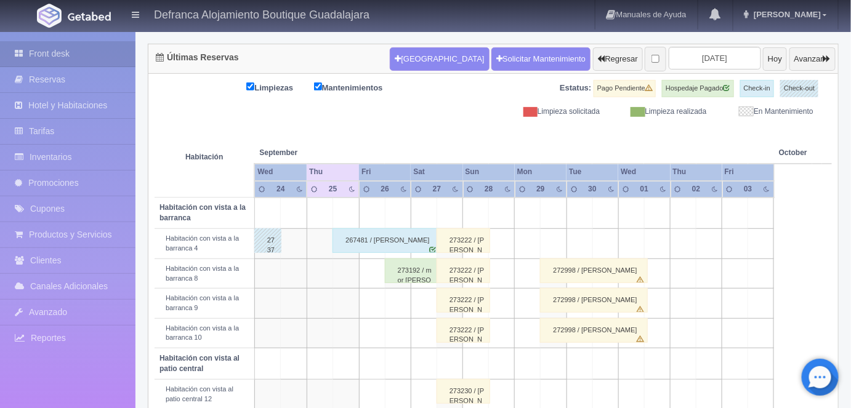
scroll to position [94, 0]
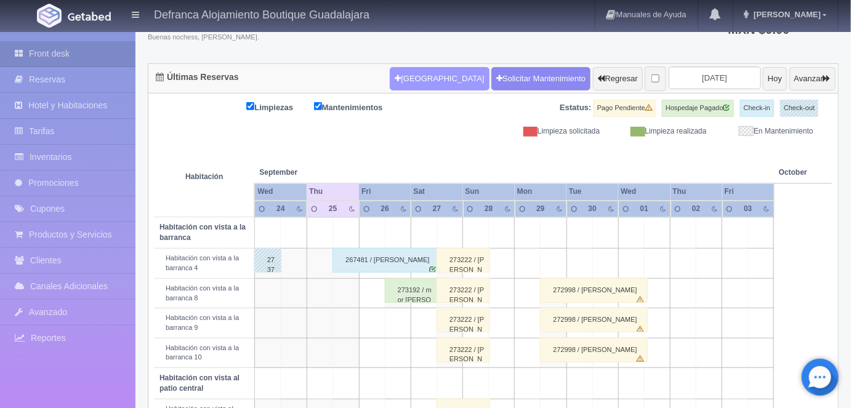
click at [414, 78] on button "[GEOGRAPHIC_DATA]" at bounding box center [439, 78] width 99 height 23
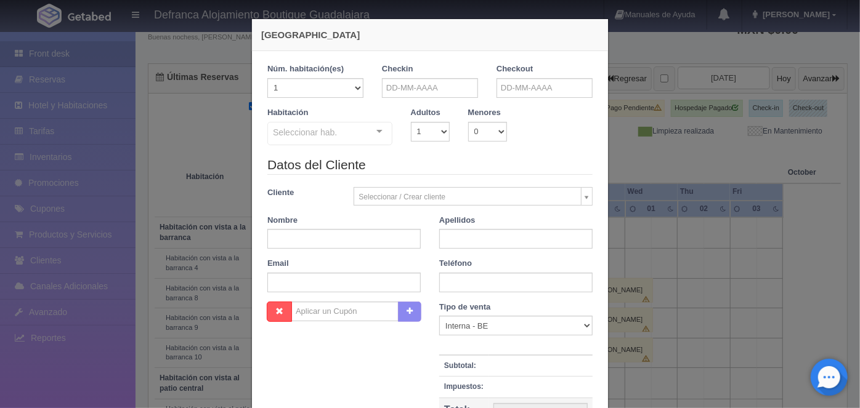
checkbox input "false"
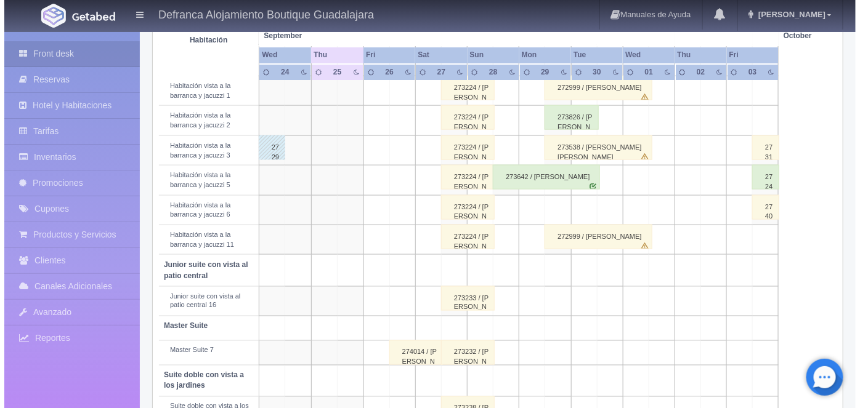
scroll to position [478, 0]
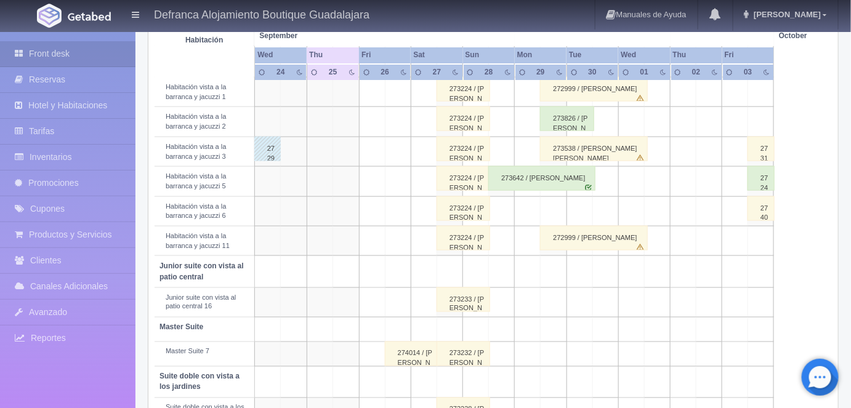
click at [504, 210] on td at bounding box center [502, 211] width 26 height 30
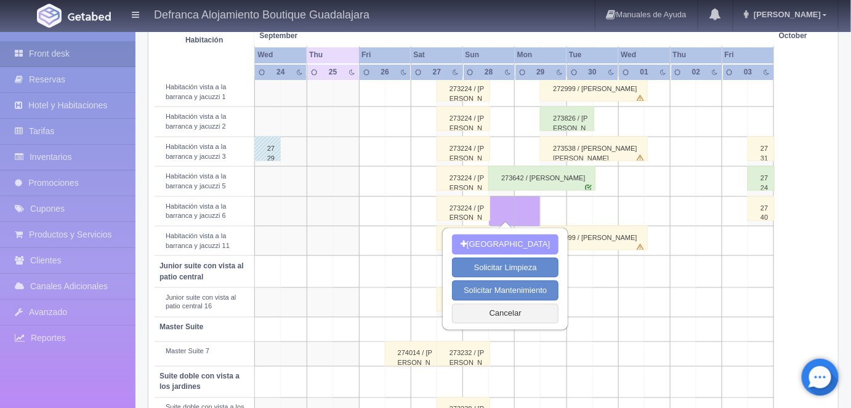
click at [499, 243] on button "[GEOGRAPHIC_DATA]" at bounding box center [505, 245] width 107 height 20
type input "28-09-2025"
type input "29-09-2025"
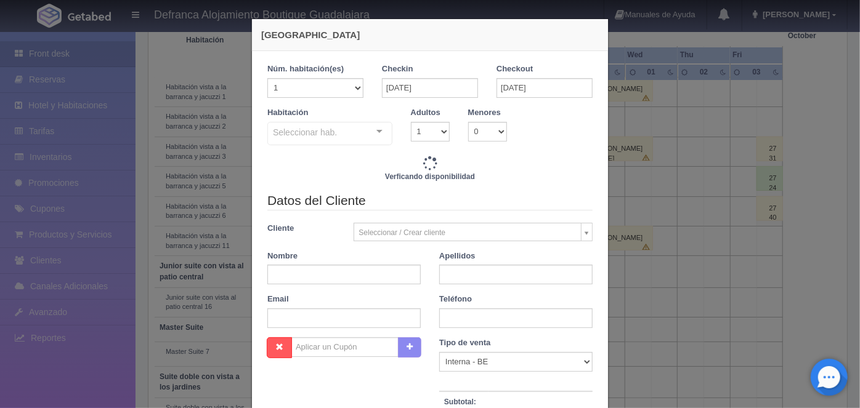
checkbox input "false"
type input "6710.00"
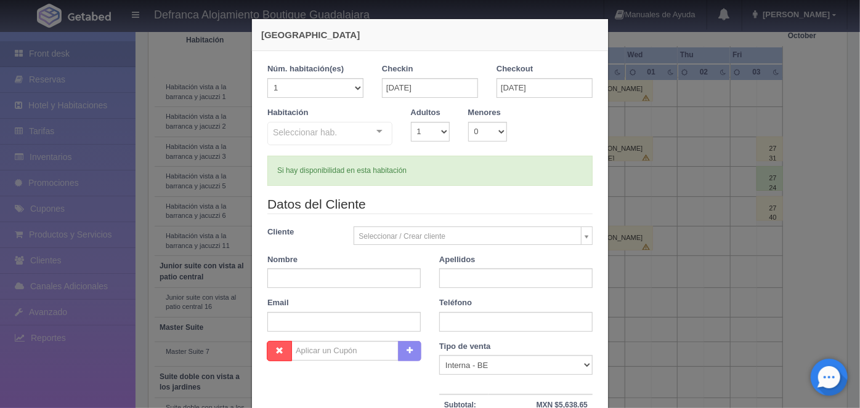
checkbox input "false"
click at [437, 133] on select "1 2 3 4 5 6 7 8 9 10" at bounding box center [430, 132] width 39 height 20
select select "2"
click at [411, 122] on select "1 2 3 4 5 6 7 8 9 10" at bounding box center [430, 132] width 39 height 20
checkbox input "false"
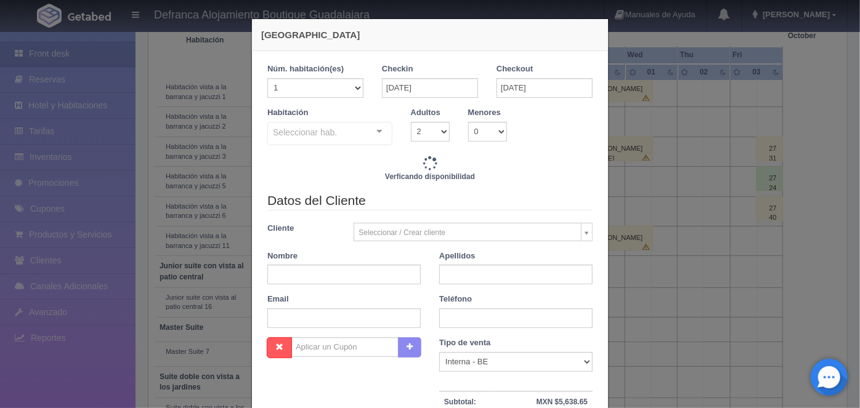
click at [374, 134] on div at bounding box center [379, 132] width 25 height 18
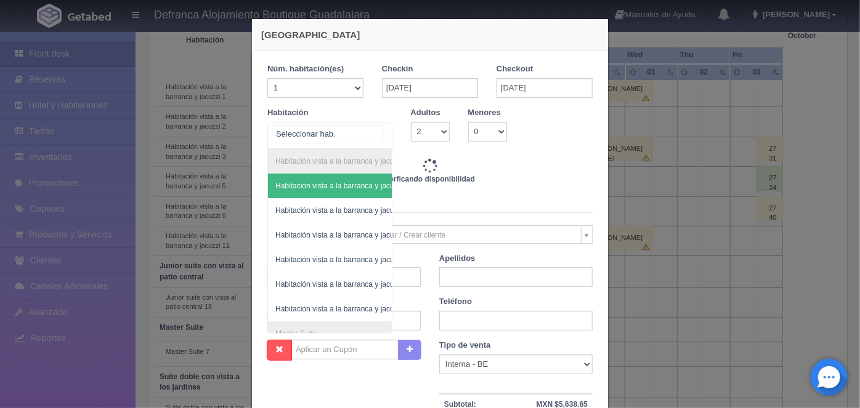
type input "6710.00"
checkbox input "false"
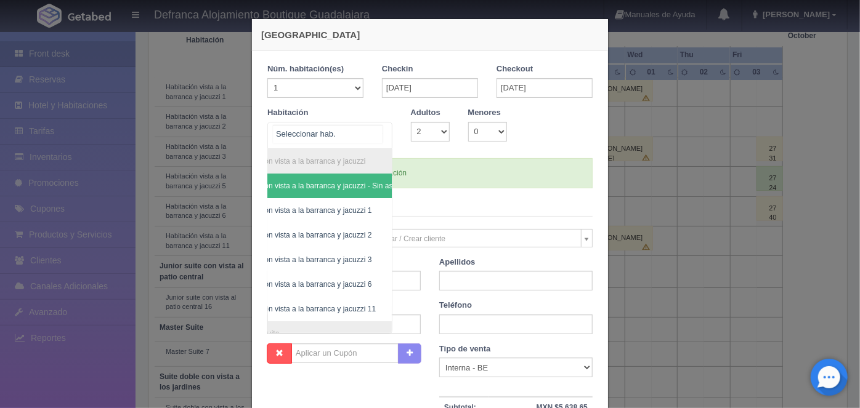
scroll to position [0, 52]
click at [340, 283] on span "Habitación vista a la barranca y jacuzzi 6" at bounding box center [291, 284] width 134 height 9
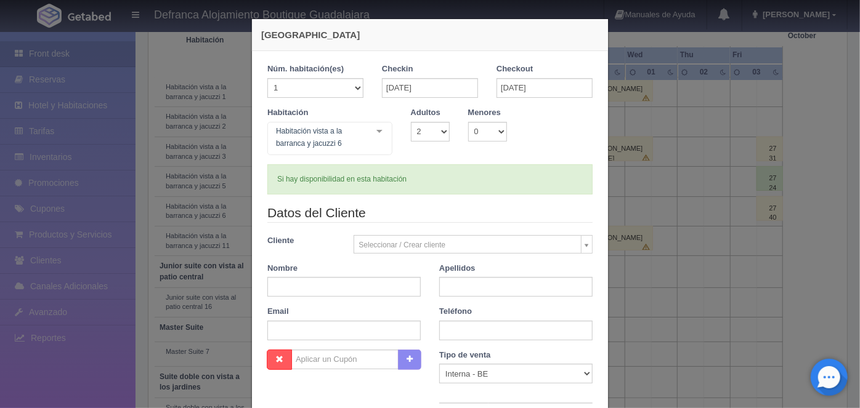
checkbox input "false"
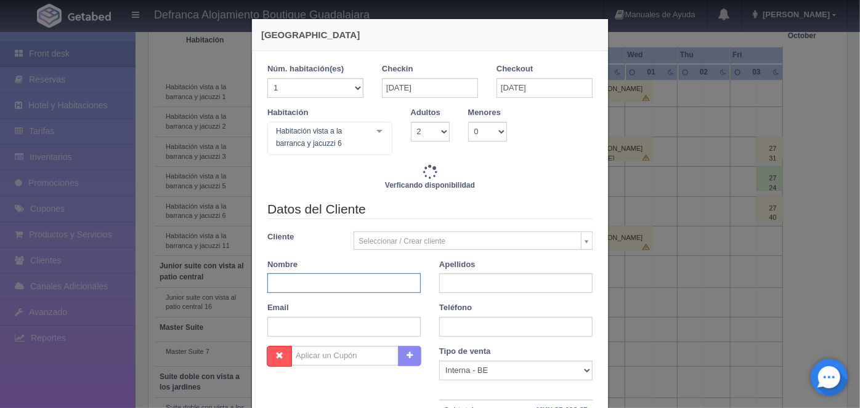
click at [280, 282] on input "text" at bounding box center [343, 283] width 153 height 20
type input "6710.00"
checkbox input "false"
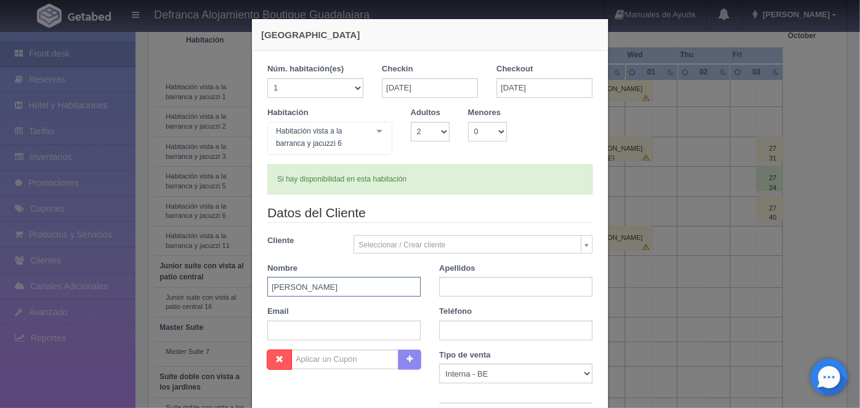
type input "ANDREA"
click at [455, 289] on input "text" at bounding box center [515, 287] width 153 height 20
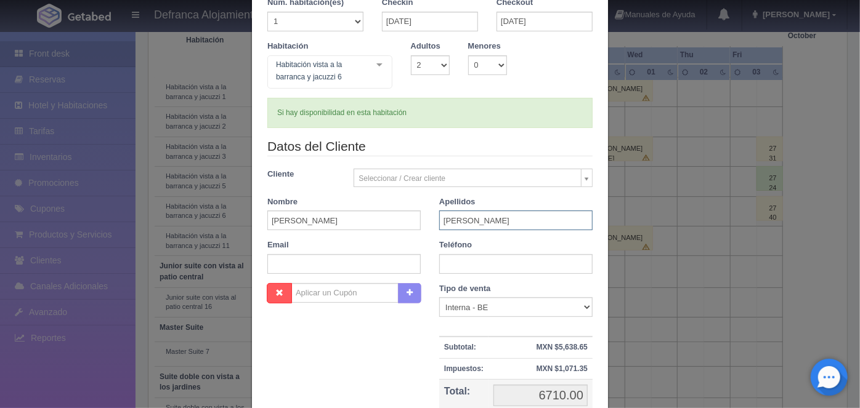
scroll to position [100, 0]
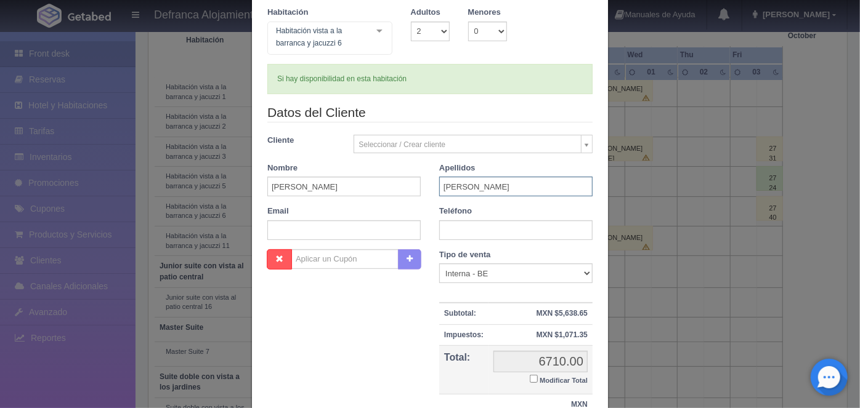
type input "GONZALEZ RIVAS"
click at [456, 227] on input "text" at bounding box center [515, 230] width 153 height 20
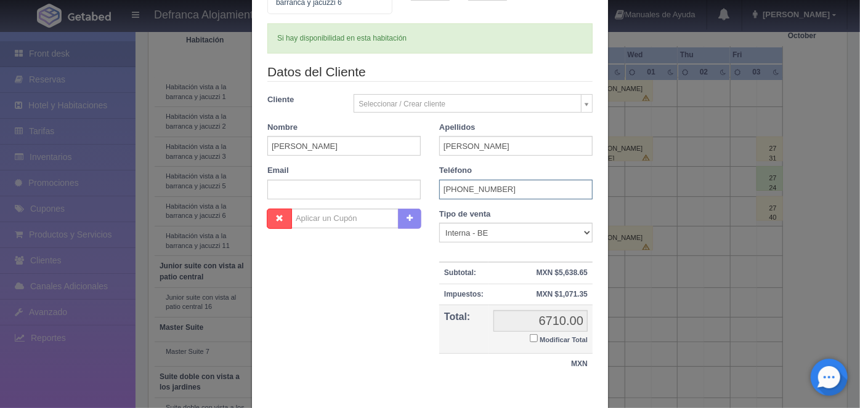
scroll to position [180, 0]
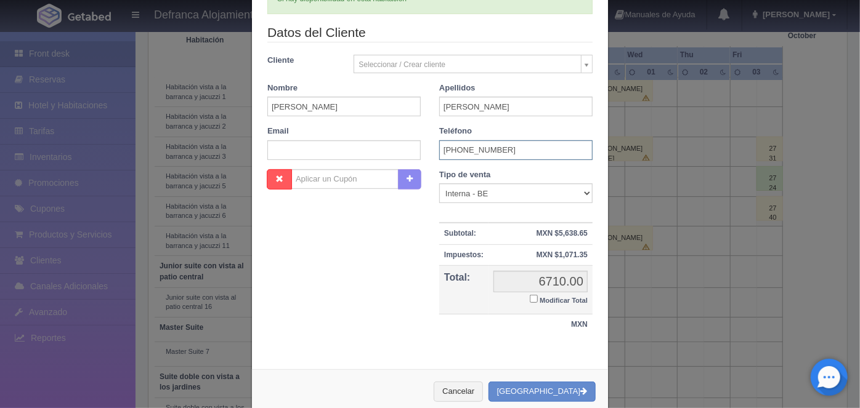
type input "3327-84-4472"
click at [547, 389] on button "[GEOGRAPHIC_DATA]" at bounding box center [541, 392] width 107 height 20
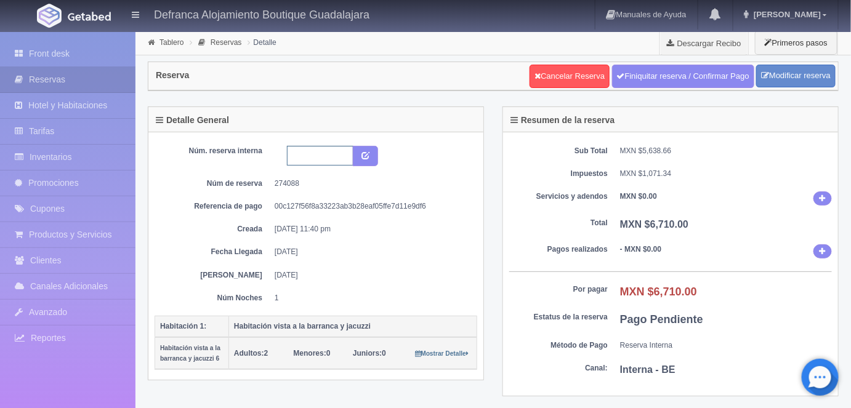
click at [294, 153] on input "text" at bounding box center [320, 156] width 66 height 20
type input "HVBJ6 280925 290925"
click at [365, 161] on button "submit" at bounding box center [365, 156] width 25 height 21
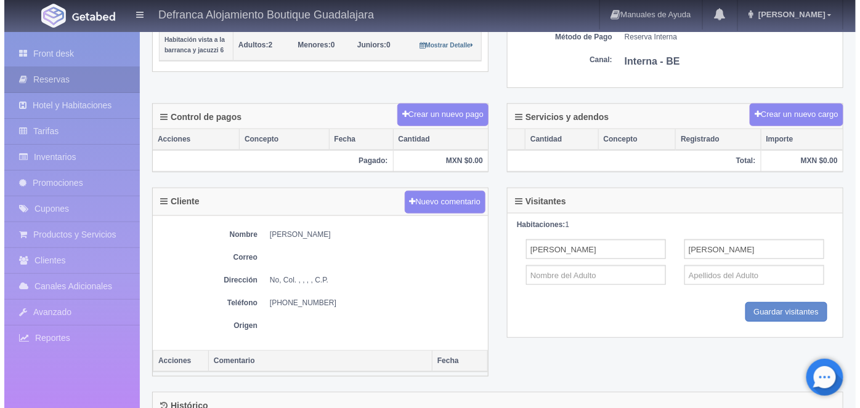
scroll to position [308, 0]
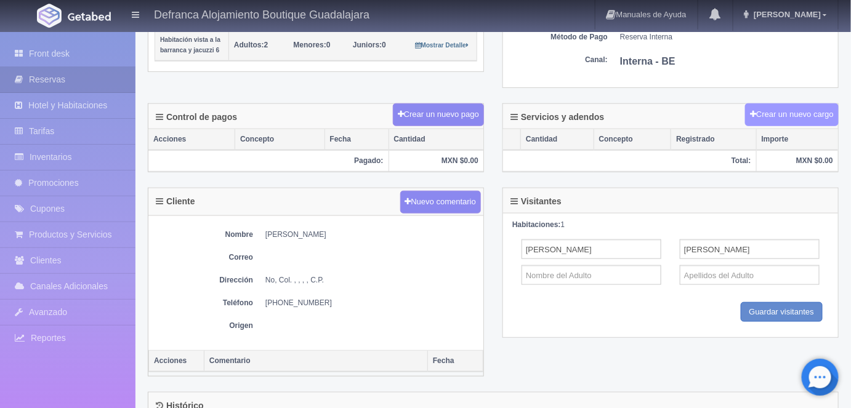
click at [781, 113] on button "Crear un nuevo cargo" at bounding box center [792, 114] width 94 height 23
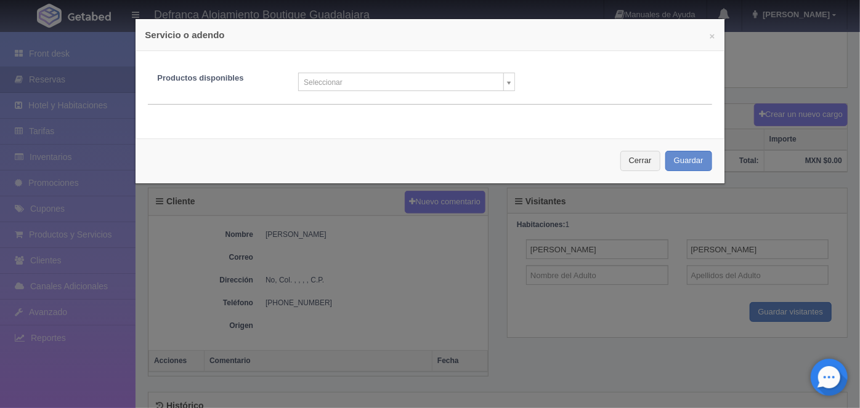
click at [507, 84] on body "Defranca Alojamiento Boutique Guadalajara Manuales de Ayuda Actualizaciones rec…" at bounding box center [430, 116] width 860 height 788
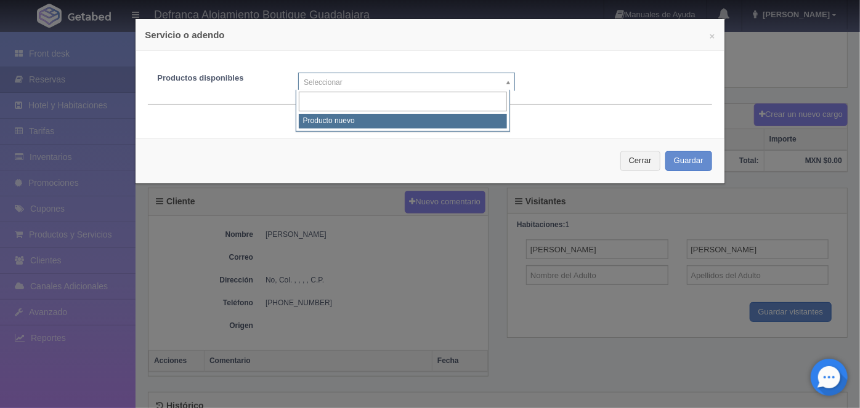
select select "0"
type input "1"
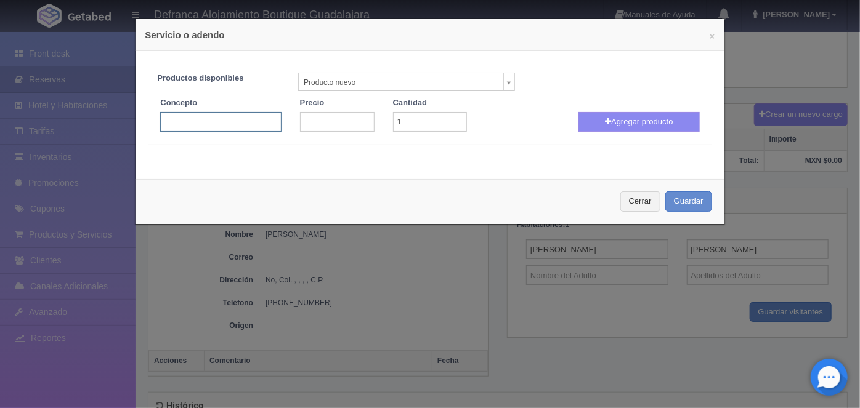
click at [172, 123] on input "text" at bounding box center [220, 122] width 121 height 20
type input "Jacuzzi Volado"
click at [315, 124] on input "number" at bounding box center [337, 122] width 75 height 20
type input "3300"
click at [615, 122] on button "Agregar producto" at bounding box center [638, 122] width 121 height 20
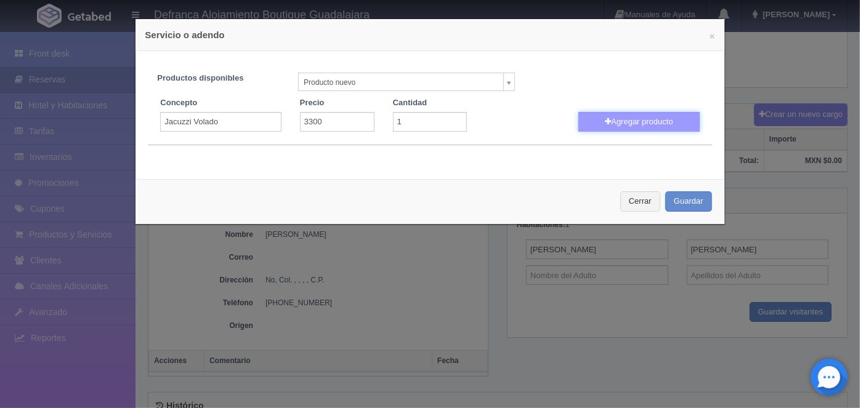
select select
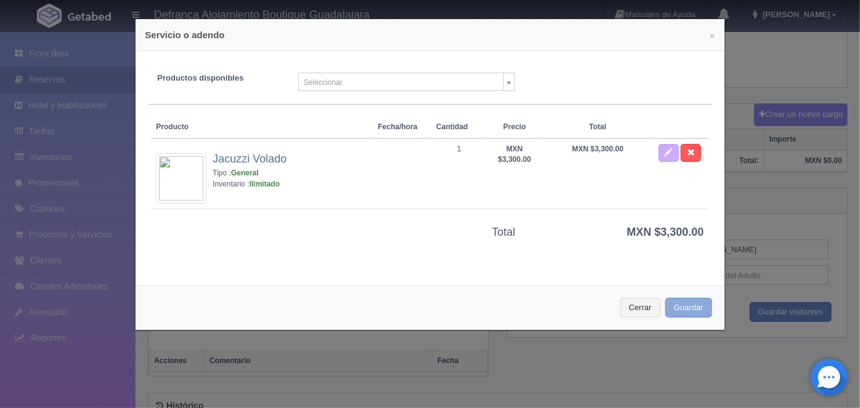
click at [678, 307] on button "Guardar" at bounding box center [688, 308] width 47 height 20
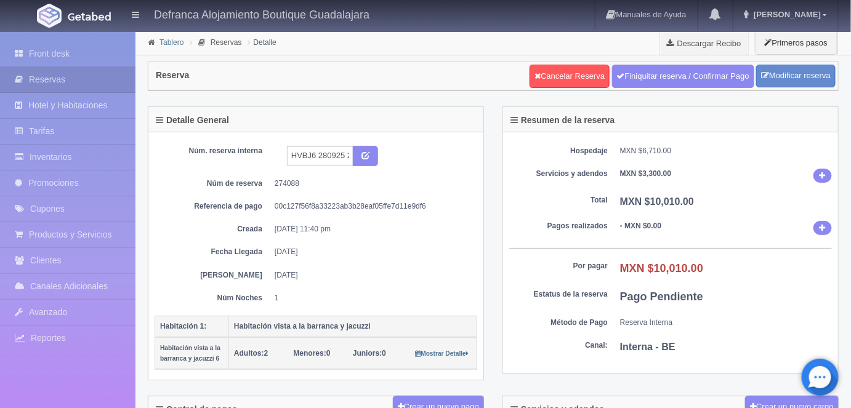
click at [167, 43] on link "Tablero" at bounding box center [171, 42] width 24 height 9
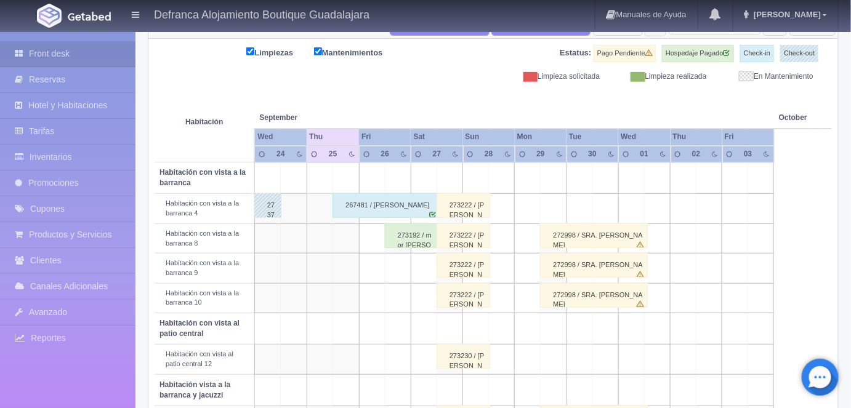
scroll to position [145, 0]
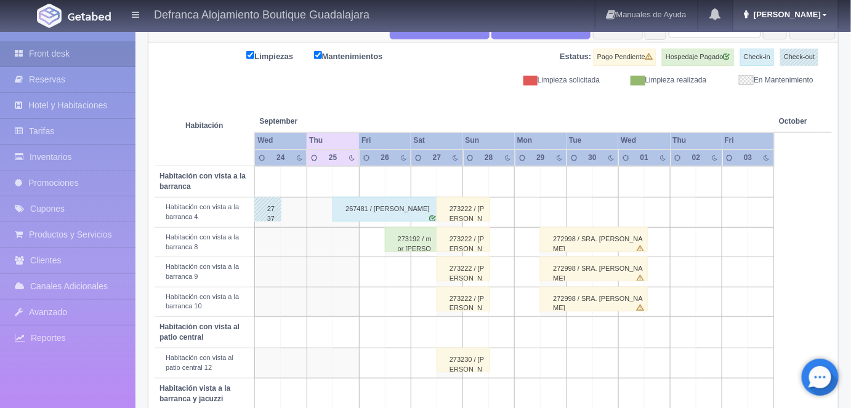
click at [804, 15] on span "[PERSON_NAME]" at bounding box center [786, 14] width 70 height 9
click at [775, 59] on link "Salir / Log Out" at bounding box center [788, 57] width 97 height 15
